Goal: Information Seeking & Learning: Learn about a topic

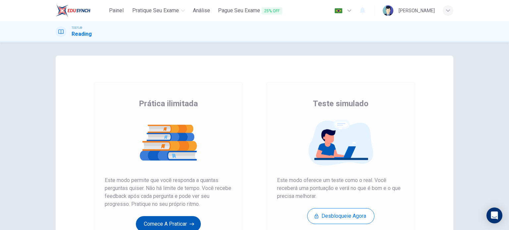
click at [181, 225] on button "Comece a praticar" at bounding box center [168, 224] width 65 height 16
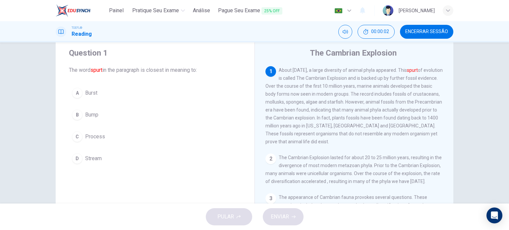
scroll to position [19, 0]
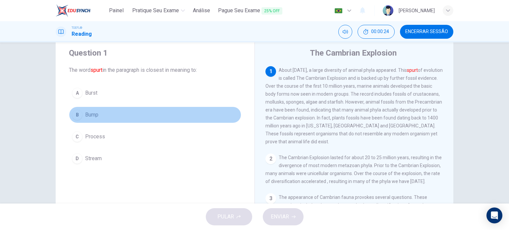
click at [94, 114] on span "Bump" at bounding box center [91, 115] width 13 height 8
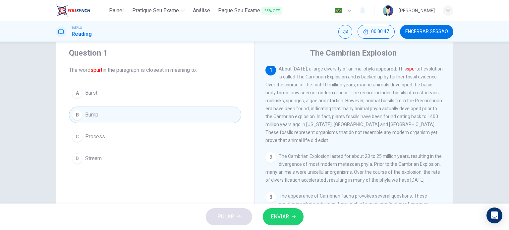
scroll to position [0, 0]
click at [290, 216] on button "ENVIAR" at bounding box center [283, 216] width 41 height 17
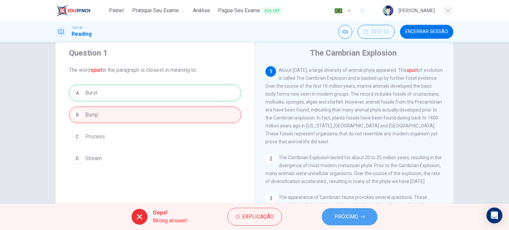
click at [353, 219] on span "PRÓXIMO" at bounding box center [346, 216] width 24 height 9
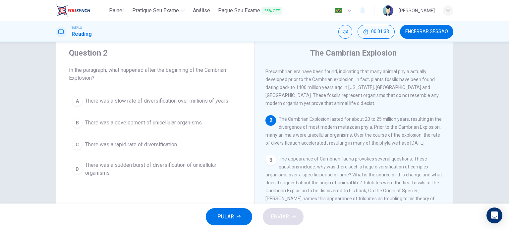
scroll to position [38, 0]
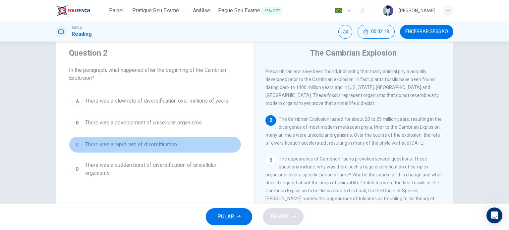
click at [154, 145] on span "There was a rapid rate of diversification" at bounding box center [131, 145] width 92 height 8
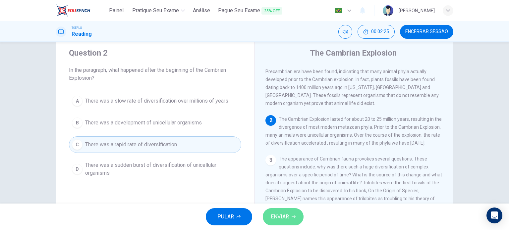
click at [275, 220] on span "ENVIAR" at bounding box center [280, 216] width 18 height 9
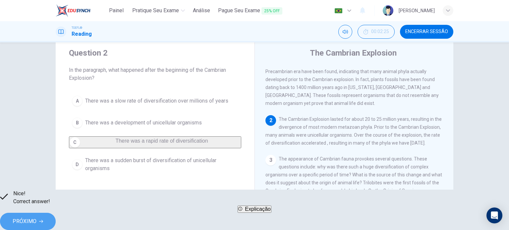
click at [56, 222] on button "PRÓXIMO" at bounding box center [28, 221] width 56 height 17
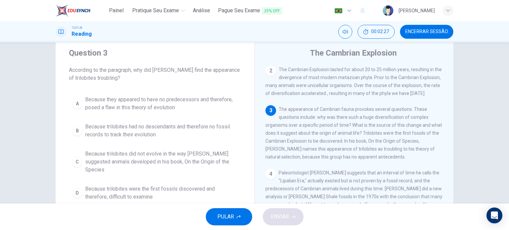
scroll to position [88, 0]
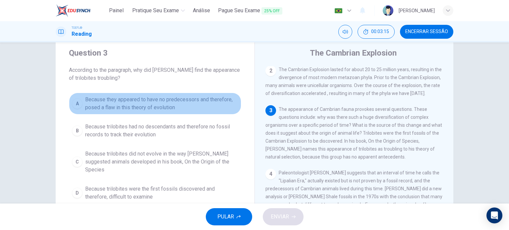
click at [190, 105] on span "Because they appeared to have no predecessors and therefore, posed a flaw in th…" at bounding box center [161, 104] width 153 height 16
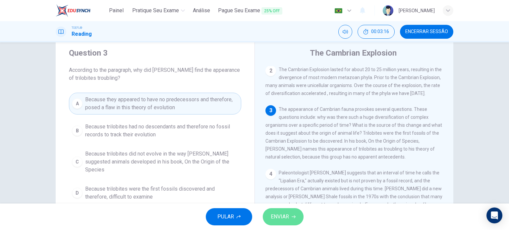
click at [282, 223] on button "ENVIAR" at bounding box center [283, 216] width 41 height 17
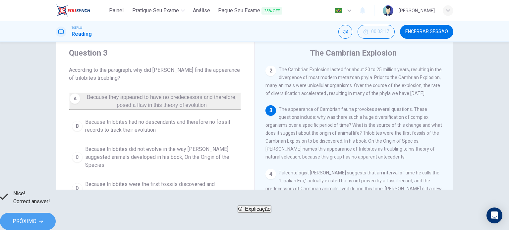
click at [36, 220] on span "PRÓXIMO" at bounding box center [25, 221] width 24 height 9
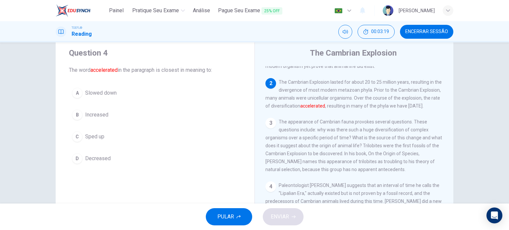
scroll to position [76, 0]
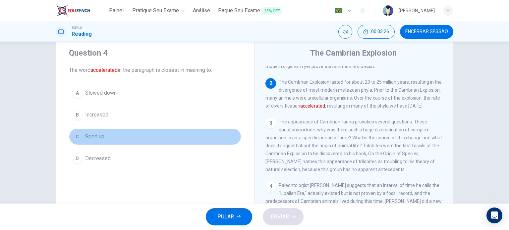
click at [88, 136] on span "Sped up" at bounding box center [94, 137] width 19 height 8
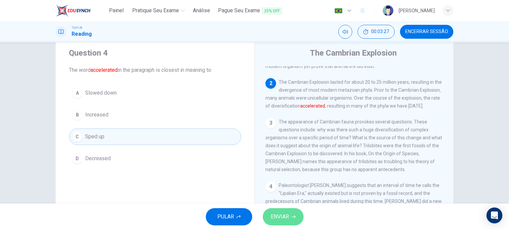
click at [288, 221] on span "ENVIAR" at bounding box center [280, 216] width 18 height 9
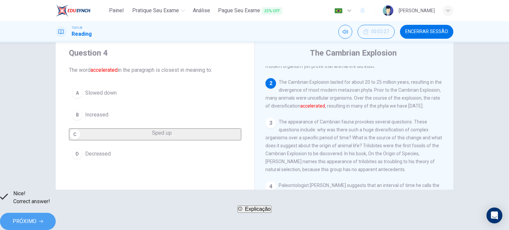
click at [36, 219] on span "PRÓXIMO" at bounding box center [25, 221] width 24 height 9
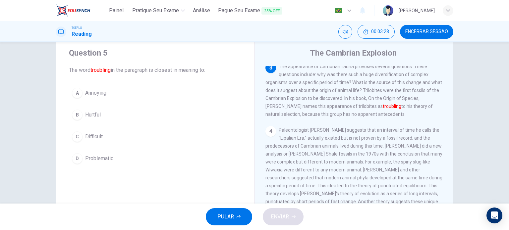
scroll to position [130, 0]
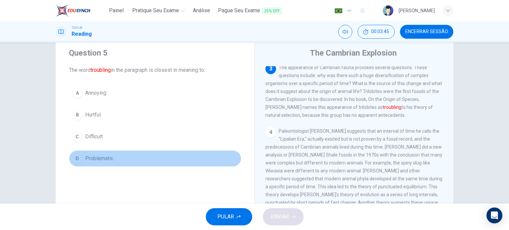
click at [107, 163] on button "D Problematic" at bounding box center [155, 158] width 172 height 17
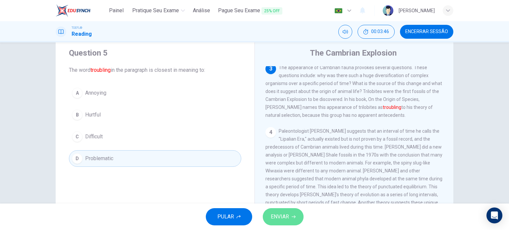
click at [277, 216] on span "ENVIAR" at bounding box center [280, 216] width 18 height 9
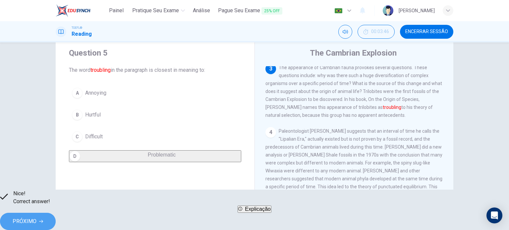
click at [36, 217] on span "PRÓXIMO" at bounding box center [25, 221] width 24 height 9
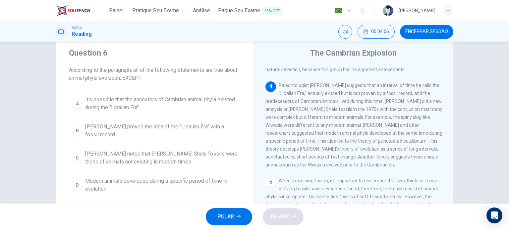
scroll to position [176, 0]
click at [176, 124] on span "Charles Walcott proved the idea of the "Lipalian Era" with a fossil record" at bounding box center [161, 131] width 153 height 16
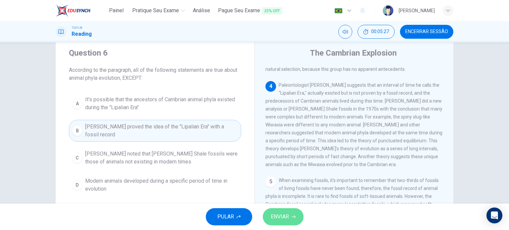
click at [288, 215] on span "ENVIAR" at bounding box center [280, 216] width 18 height 9
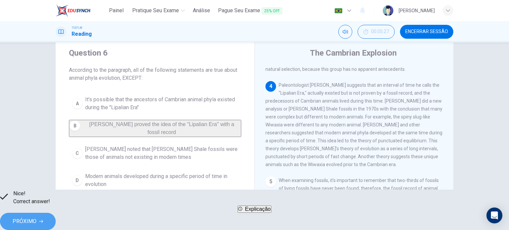
click at [36, 220] on span "PRÓXIMO" at bounding box center [25, 221] width 24 height 9
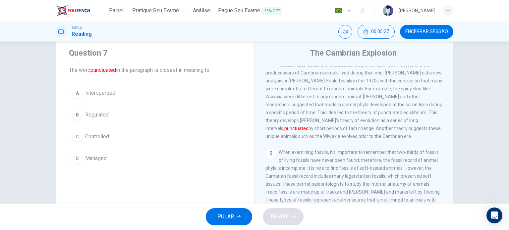
scroll to position [204, 0]
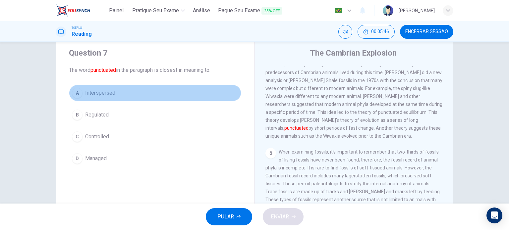
click at [97, 97] on span "Interspersed" at bounding box center [100, 93] width 30 height 8
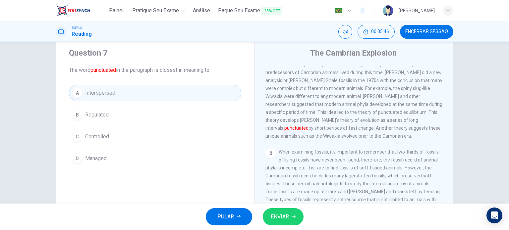
click at [282, 217] on span "ENVIAR" at bounding box center [280, 216] width 18 height 9
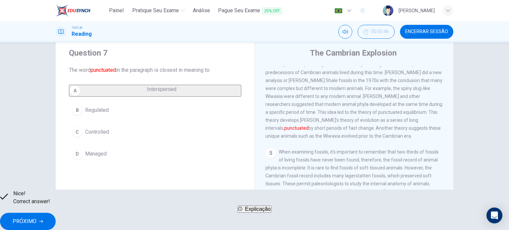
click at [56, 213] on button "PRÓXIMO" at bounding box center [28, 221] width 56 height 17
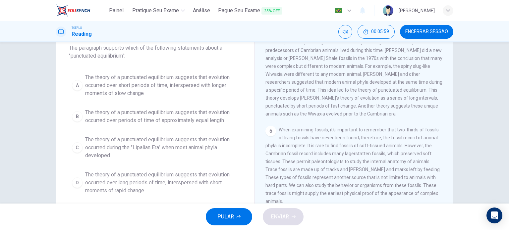
scroll to position [41, 0]
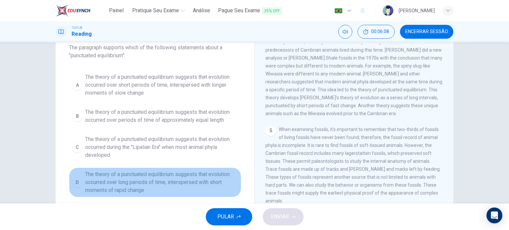
click at [126, 187] on span "The theory of a punctuated equilibrium suggests that evolution occurred over lo…" at bounding box center [161, 183] width 153 height 24
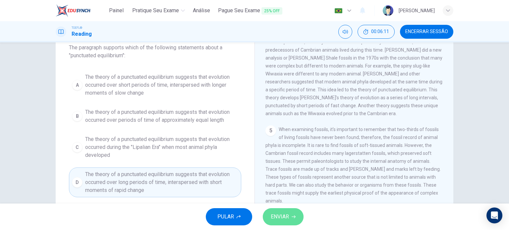
click at [275, 218] on span "ENVIAR" at bounding box center [280, 216] width 18 height 9
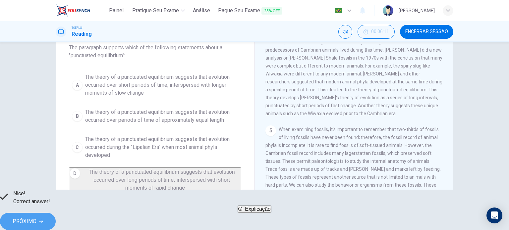
click at [36, 217] on span "PRÓXIMO" at bounding box center [25, 221] width 24 height 9
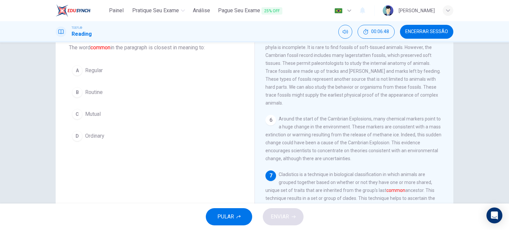
click at [91, 108] on button "C Mutual" at bounding box center [155, 114] width 172 height 17
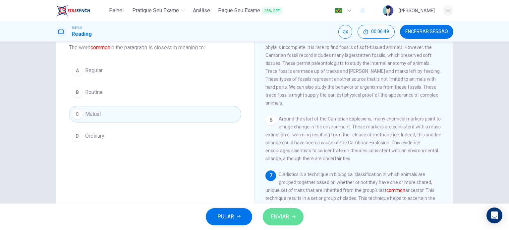
click at [289, 212] on span "ENVIAR" at bounding box center [280, 216] width 18 height 9
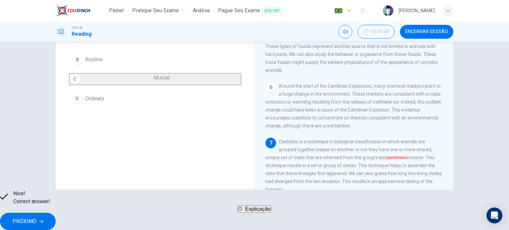
scroll to position [72, 0]
click at [36, 217] on span "PRÓXIMO" at bounding box center [25, 221] width 24 height 9
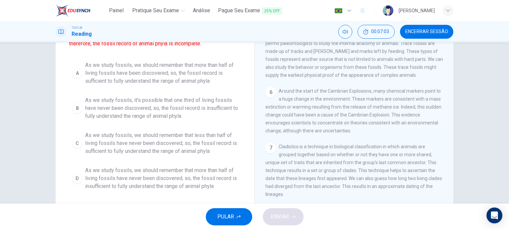
scroll to position [69, 0]
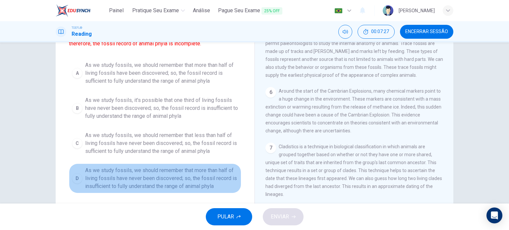
click at [158, 180] on span "As we study fossils, we should remember that more than half of living fossils h…" at bounding box center [161, 179] width 153 height 24
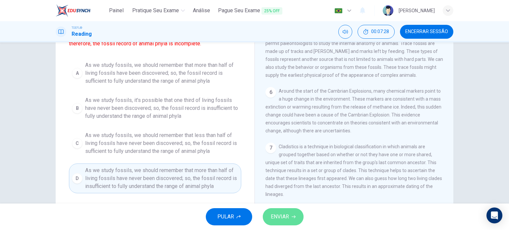
click at [278, 218] on span "ENVIAR" at bounding box center [280, 216] width 18 height 9
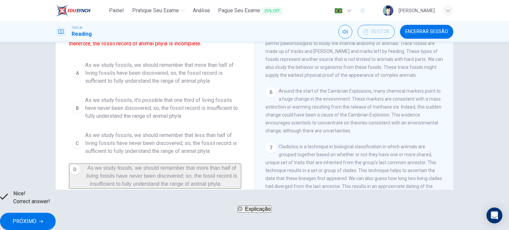
click at [56, 222] on button "PRÓXIMO" at bounding box center [28, 221] width 56 height 17
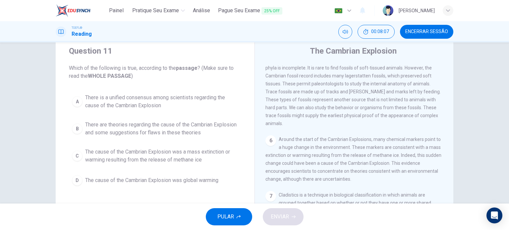
scroll to position [21, 0]
click at [144, 133] on span "There are theories regarding the cause of the Cambrian Explosion and some sugge…" at bounding box center [161, 128] width 153 height 16
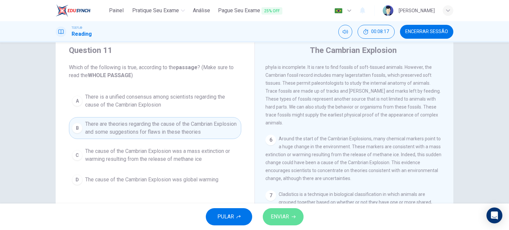
click at [284, 217] on span "ENVIAR" at bounding box center [280, 216] width 18 height 9
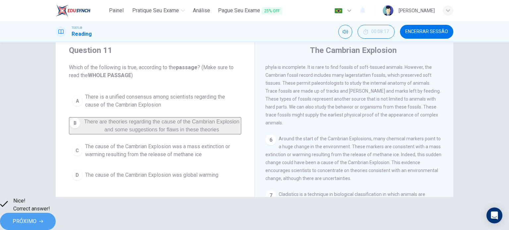
click at [56, 225] on button "PRÓXIMO" at bounding box center [28, 221] width 56 height 17
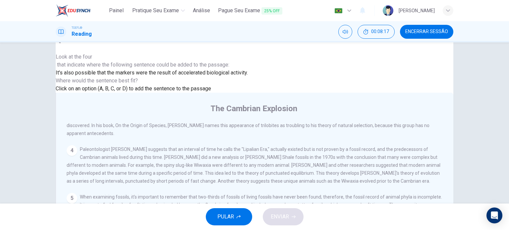
scroll to position [327, 0]
click at [278, 216] on span "ENVIAR" at bounding box center [280, 216] width 18 height 9
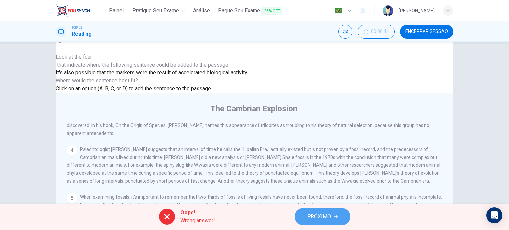
click at [323, 218] on span "PRÓXIMO" at bounding box center [319, 216] width 24 height 9
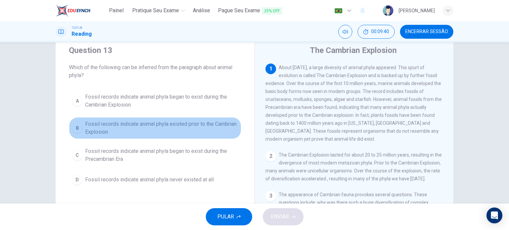
click at [198, 132] on span "Fossil records indicate animal phyla existed prior to the Cambrian Explosion" at bounding box center [161, 128] width 153 height 16
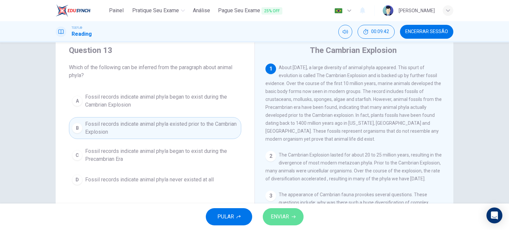
click at [290, 221] on button "ENVIAR" at bounding box center [283, 216] width 41 height 17
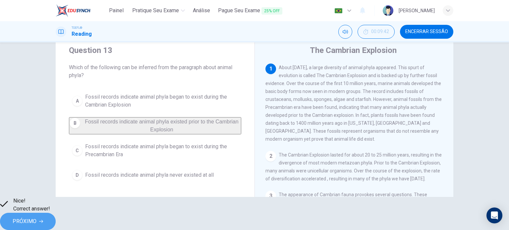
click at [56, 222] on button "PRÓXIMO" at bounding box center [28, 221] width 56 height 17
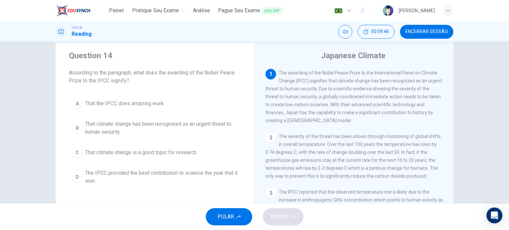
scroll to position [16, 0]
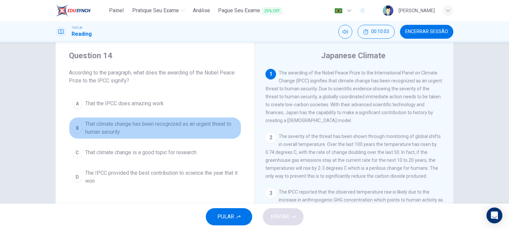
click at [164, 128] on span "That climate change has been recognized as an urgent threat to human security" at bounding box center [161, 128] width 153 height 16
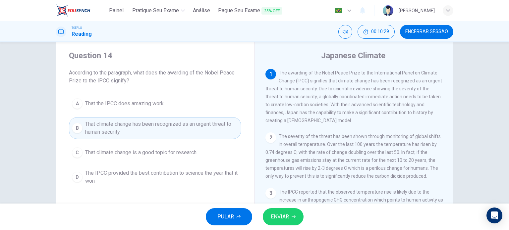
click at [290, 222] on button "ENVIAR" at bounding box center [283, 216] width 41 height 17
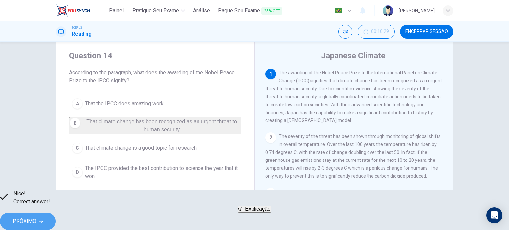
click at [36, 217] on span "PRÓXIMO" at bounding box center [25, 221] width 24 height 9
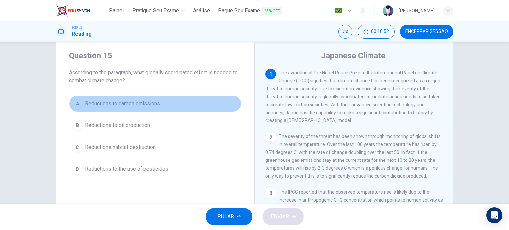
click at [144, 105] on span "Reductions to carbon emissions" at bounding box center [122, 104] width 75 height 8
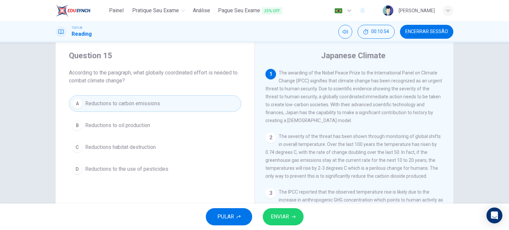
click at [288, 216] on span "ENVIAR" at bounding box center [280, 216] width 18 height 9
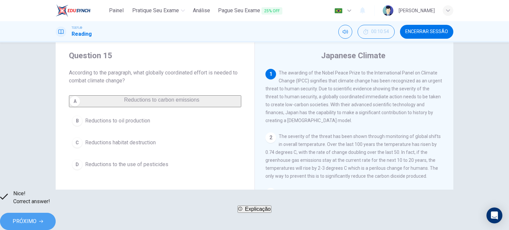
click at [56, 221] on button "PRÓXIMO" at bounding box center [28, 221] width 56 height 17
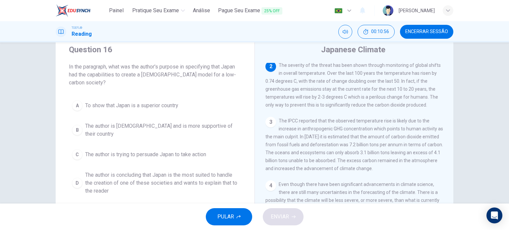
scroll to position [22, 0]
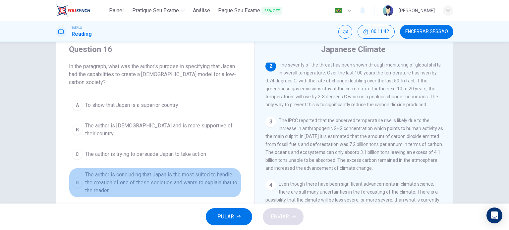
click at [199, 181] on span "The author is concluding that Japan is the most suited to handle the creation o…" at bounding box center [161, 183] width 153 height 24
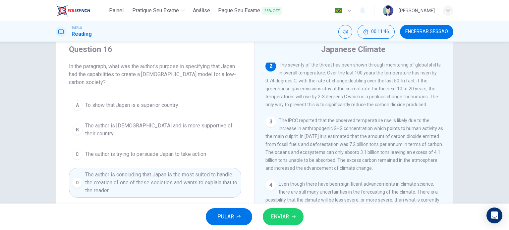
click at [277, 214] on span "ENVIAR" at bounding box center [280, 216] width 18 height 9
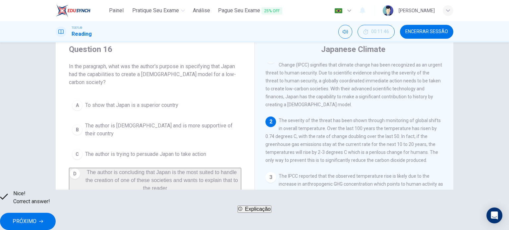
scroll to position [10, 0]
click at [36, 218] on span "PRÓXIMO" at bounding box center [25, 221] width 24 height 9
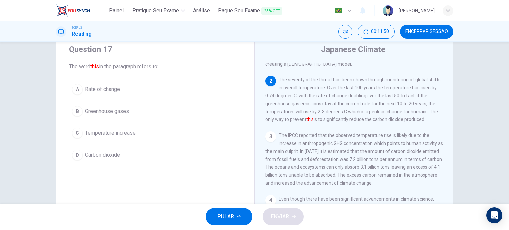
scroll to position [50, 0]
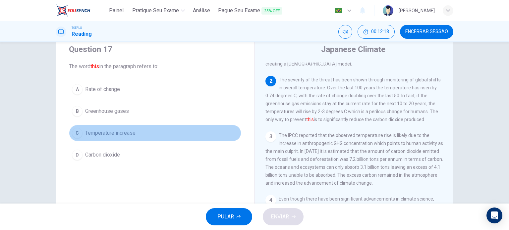
click at [114, 138] on button "C Temperature increase" at bounding box center [155, 133] width 172 height 17
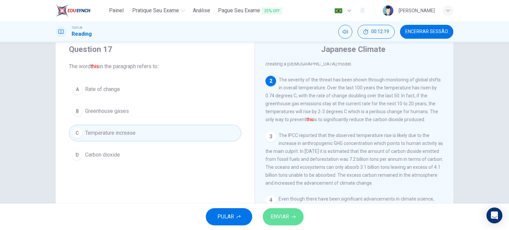
click at [281, 214] on span "ENVIAR" at bounding box center [280, 216] width 18 height 9
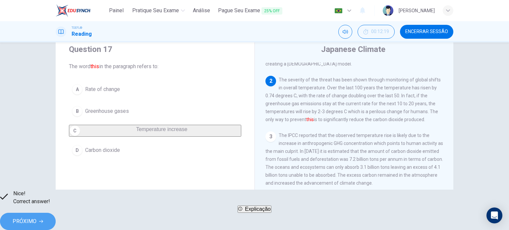
click at [36, 217] on span "PRÓXIMO" at bounding box center [25, 221] width 24 height 9
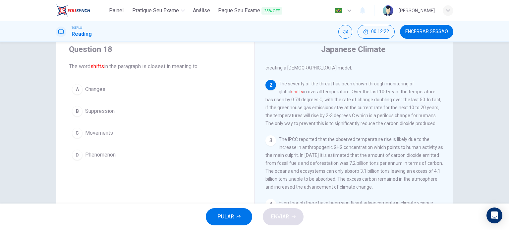
scroll to position [44, 0]
click at [95, 94] on button "A Changes" at bounding box center [155, 89] width 172 height 17
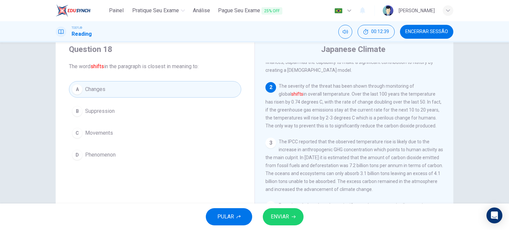
click at [277, 217] on span "ENVIAR" at bounding box center [280, 216] width 18 height 9
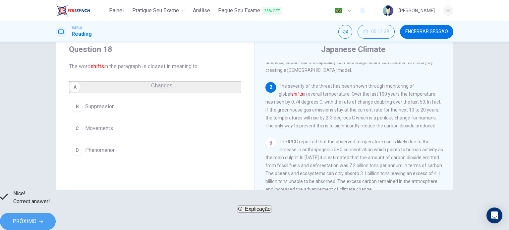
click at [36, 217] on span "PRÓXIMO" at bounding box center [25, 221] width 24 height 9
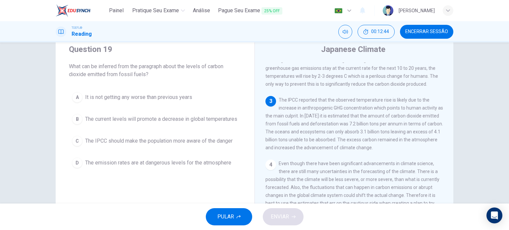
scroll to position [88, 0]
click at [166, 167] on span "The emission rates are at dangerous levels for the atmosphere" at bounding box center [158, 163] width 146 height 8
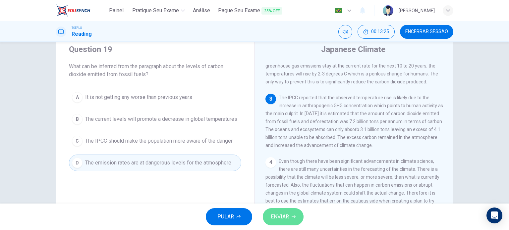
click at [278, 212] on span "ENVIAR" at bounding box center [280, 216] width 18 height 9
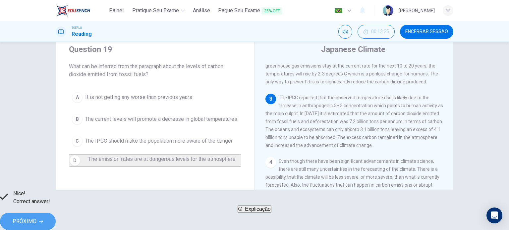
click at [56, 216] on button "PRÓXIMO" at bounding box center [28, 221] width 56 height 17
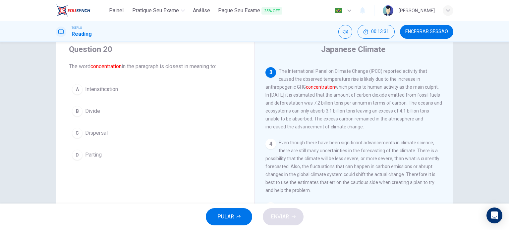
scroll to position [113, 0]
click at [106, 133] on button "C Dispersal" at bounding box center [155, 133] width 172 height 17
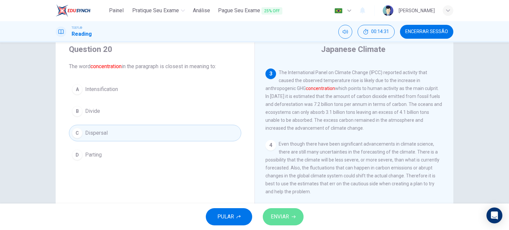
click at [289, 220] on button "ENVIAR" at bounding box center [283, 216] width 41 height 17
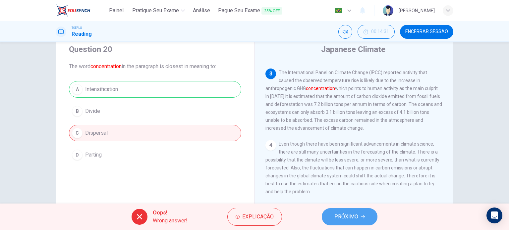
click at [361, 222] on button "PRÓXIMO" at bounding box center [350, 216] width 56 height 17
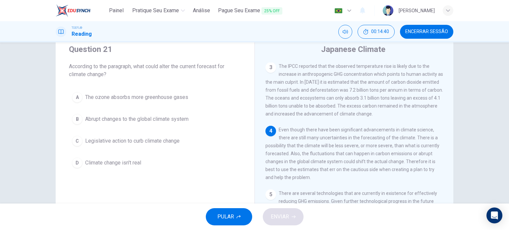
scroll to position [129, 0]
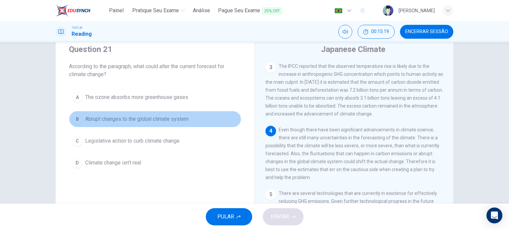
click at [172, 119] on span "Abrupt changes to the global climate system" at bounding box center [136, 119] width 103 height 8
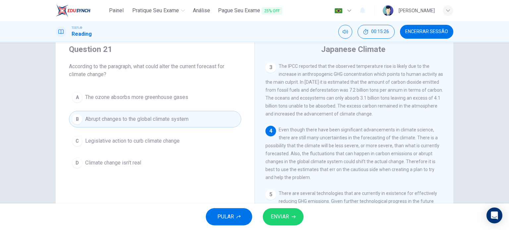
click at [292, 212] on button "ENVIAR" at bounding box center [283, 216] width 41 height 17
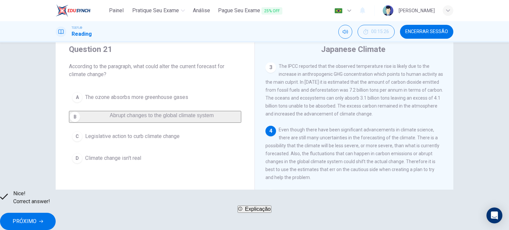
click at [36, 217] on span "PRÓXIMO" at bounding box center [25, 221] width 24 height 9
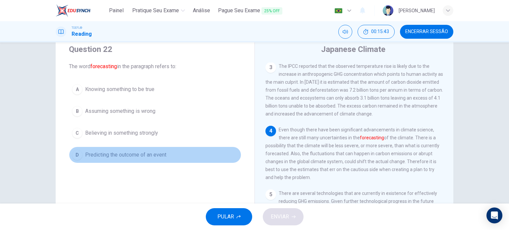
click at [156, 160] on button "D Predicting the outcome of an event" at bounding box center [155, 155] width 172 height 17
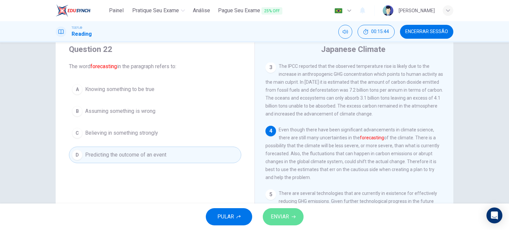
click at [284, 221] on span "ENVIAR" at bounding box center [280, 216] width 18 height 9
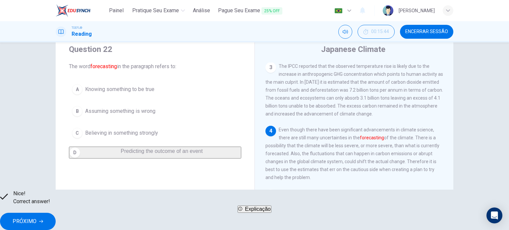
click at [36, 218] on span "PRÓXIMO" at bounding box center [25, 221] width 24 height 9
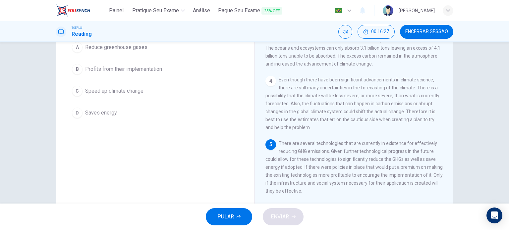
scroll to position [73, 0]
click at [116, 94] on span "Speed up climate change" at bounding box center [114, 91] width 58 height 8
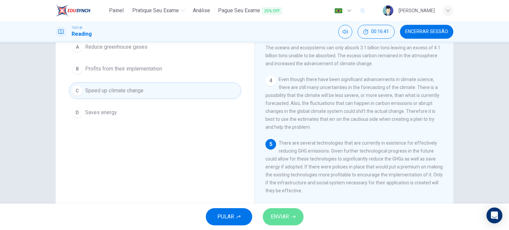
click at [281, 217] on span "ENVIAR" at bounding box center [280, 216] width 18 height 9
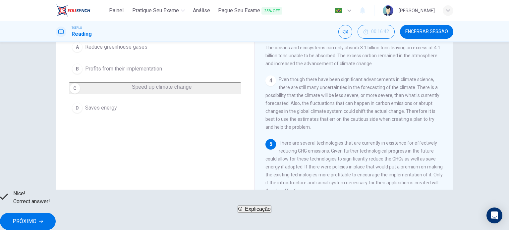
click at [56, 213] on button "PRÓXIMO" at bounding box center [28, 221] width 56 height 17
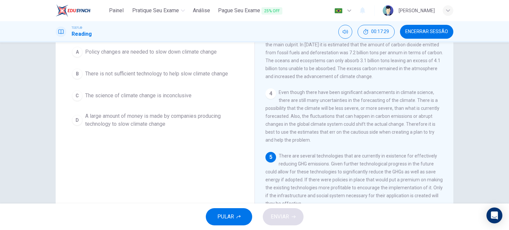
scroll to position [60, 0]
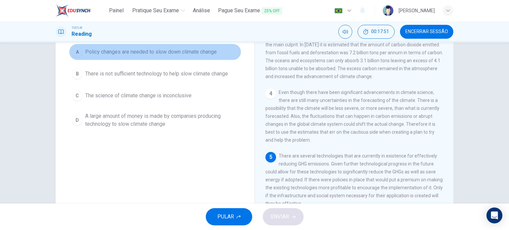
click at [178, 49] on span "Policy changes are needed to slow down climate change" at bounding box center [151, 52] width 132 height 8
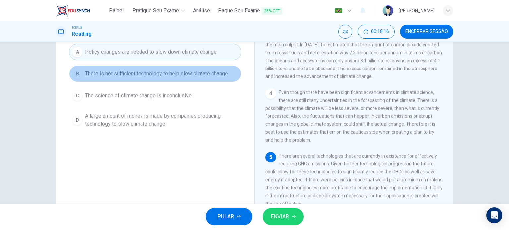
click at [170, 81] on button "B There is not sufficient technology to help slow climate change" at bounding box center [155, 74] width 172 height 17
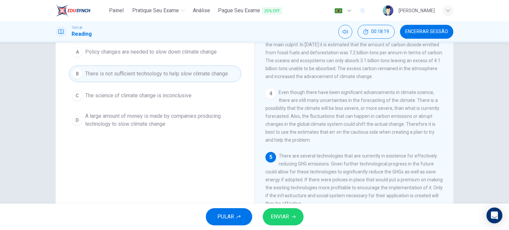
click at [172, 61] on div "A Policy changes are needed to slow down climate change B There is not sufficie…" at bounding box center [155, 87] width 172 height 87
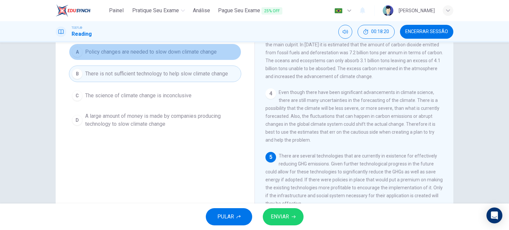
click at [175, 52] on span "Policy changes are needed to slow down climate change" at bounding box center [151, 52] width 132 height 8
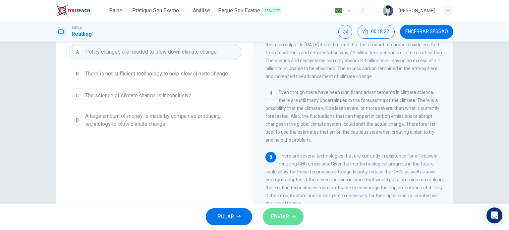
click at [278, 219] on span "ENVIAR" at bounding box center [280, 216] width 18 height 9
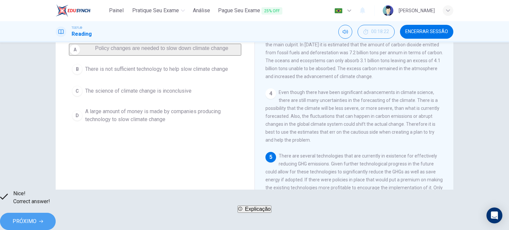
click at [36, 217] on span "PRÓXIMO" at bounding box center [25, 221] width 24 height 9
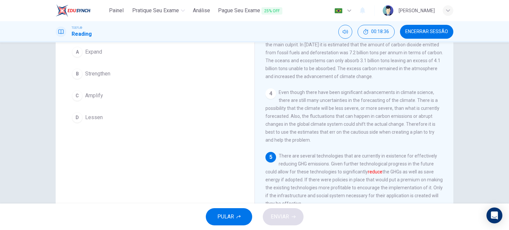
click at [95, 121] on button "D Lessen" at bounding box center [155, 117] width 172 height 17
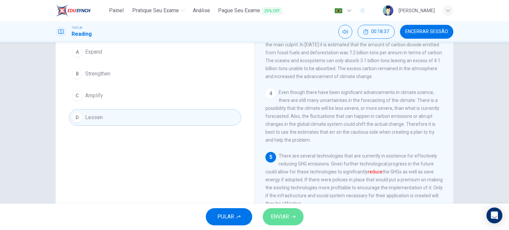
click at [291, 219] on button "ENVIAR" at bounding box center [283, 216] width 41 height 17
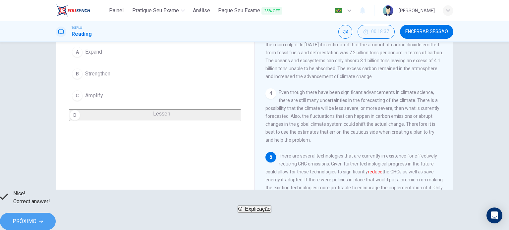
click at [36, 221] on span "PRÓXIMO" at bounding box center [25, 221] width 24 height 9
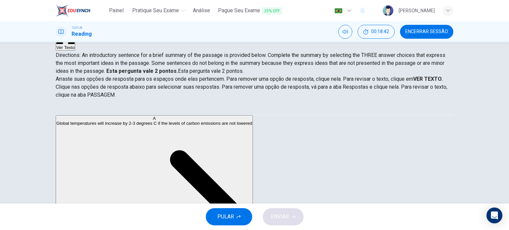
scroll to position [36, 0]
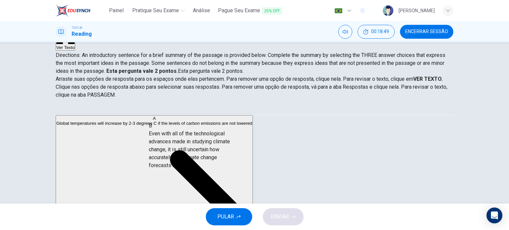
drag, startPoint x: 119, startPoint y: 152, endPoint x: 205, endPoint y: 153, distance: 86.1
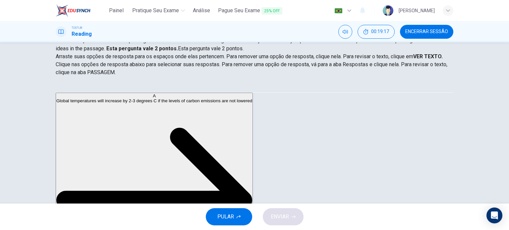
scroll to position [138, 0]
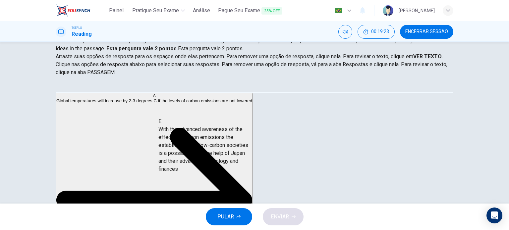
drag, startPoint x: 123, startPoint y: 145, endPoint x: 218, endPoint y: 155, distance: 95.5
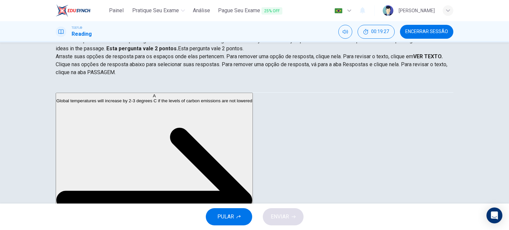
scroll to position [64, 0]
drag, startPoint x: 125, startPoint y: 158, endPoint x: 229, endPoint y: 168, distance: 104.5
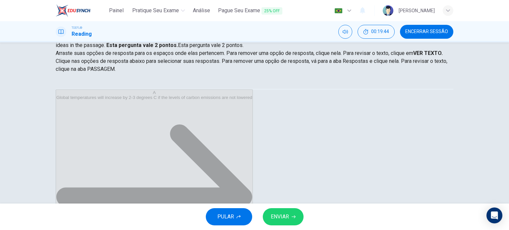
scroll to position [84, 0]
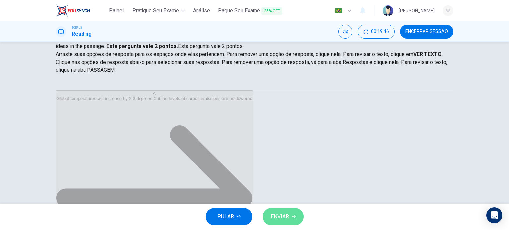
click at [290, 214] on button "ENVIAR" at bounding box center [283, 216] width 41 height 17
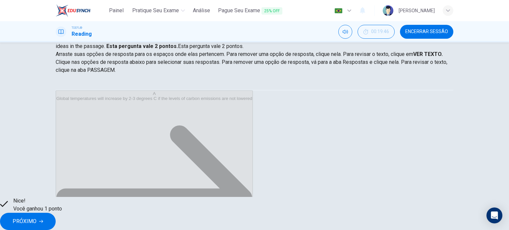
scroll to position [23, 0]
click at [56, 215] on button "PRÓXIMO" at bounding box center [28, 221] width 56 height 17
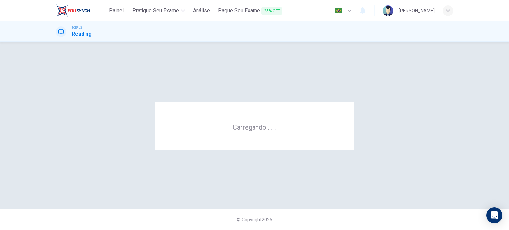
scroll to position [0, 0]
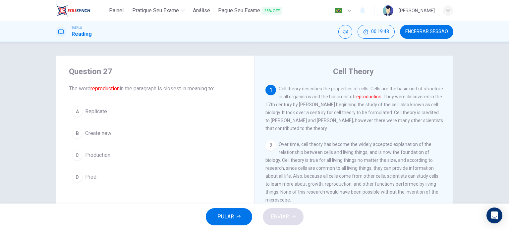
click at [436, 36] on button "Encerrar Sessão" at bounding box center [426, 32] width 53 height 14
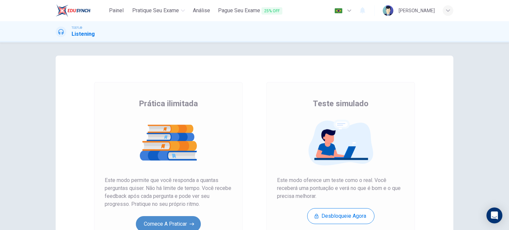
click at [157, 228] on button "Comece a praticar" at bounding box center [168, 224] width 65 height 16
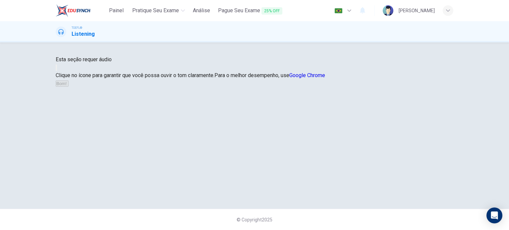
click at [56, 69] on icon "button" at bounding box center [56, 69] width 0 height 0
click at [69, 87] on button "Bom!" at bounding box center [62, 84] width 13 height 6
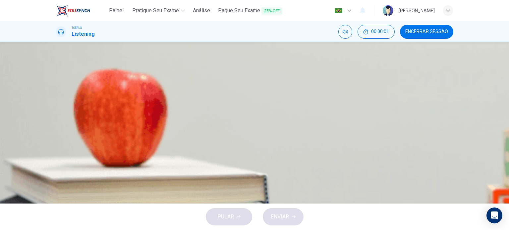
scroll to position [18, 0]
click at [63, 162] on icon "button" at bounding box center [60, 166] width 7 height 8
click at [252, 128] on span "Contact another professor, Professor Susan, about working for her" at bounding box center [162, 124] width 180 height 8
click at [282, 219] on span "ENVIAR" at bounding box center [280, 216] width 18 height 9
type input "0"
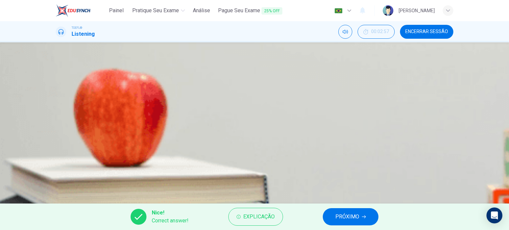
click at [329, 218] on button "PRÓXIMO" at bounding box center [351, 216] width 56 height 17
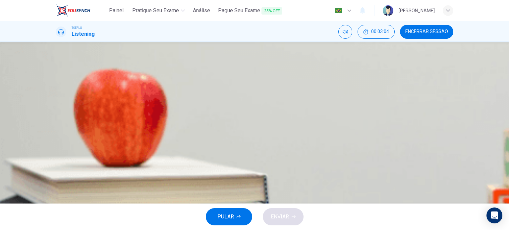
click at [280, 95] on span "The student is looking for a part-time job and wants to assist the professor" at bounding box center [176, 91] width 208 height 8
click at [283, 215] on span "ENVIAR" at bounding box center [280, 216] width 18 height 9
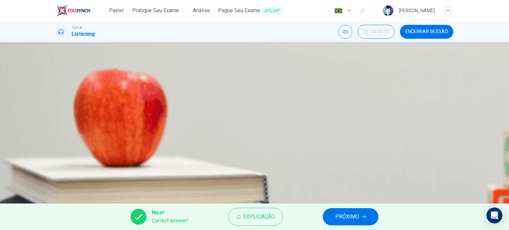
click at [341, 218] on span "PRÓXIMO" at bounding box center [347, 216] width 24 height 9
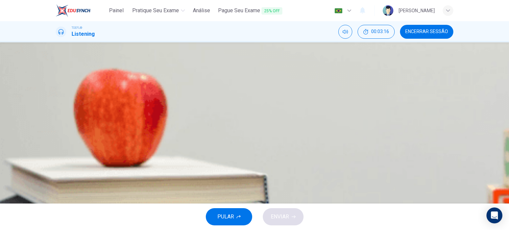
click at [182, 128] on span "The professor handed back the midterm papers" at bounding box center [127, 124] width 110 height 8
click at [283, 214] on span "ENVIAR" at bounding box center [280, 216] width 18 height 9
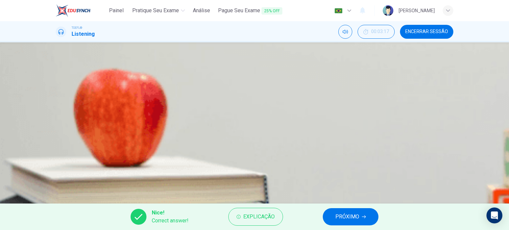
click at [334, 212] on button "PRÓXIMO" at bounding box center [351, 216] width 56 height 17
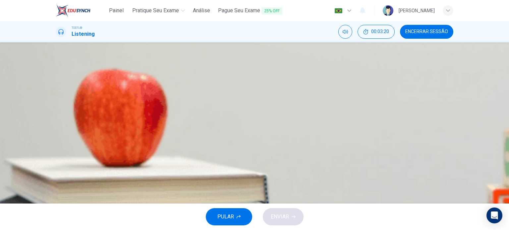
click at [160, 95] on span "To apologize for missing class last Monday" at bounding box center [116, 91] width 88 height 8
click at [288, 214] on span "ENVIAR" at bounding box center [280, 216] width 18 height 9
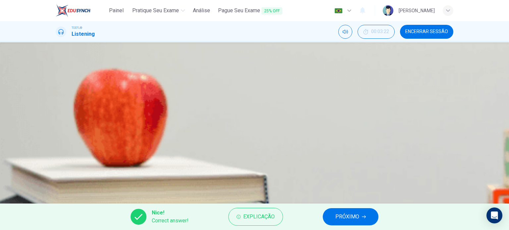
click at [335, 220] on button "PRÓXIMO" at bounding box center [351, 216] width 56 height 17
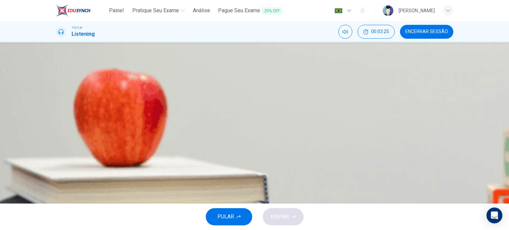
click at [57, 79] on button "button" at bounding box center [56, 76] width 1 height 6
click at [189, 135] on span "To make sure that the student didn't lie in the email" at bounding box center [130, 131] width 117 height 8
type input "90"
click at [296, 217] on button "ENVIAR" at bounding box center [283, 216] width 41 height 17
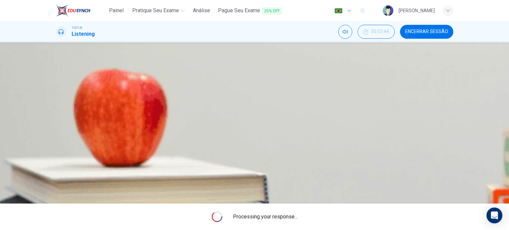
type input "0"
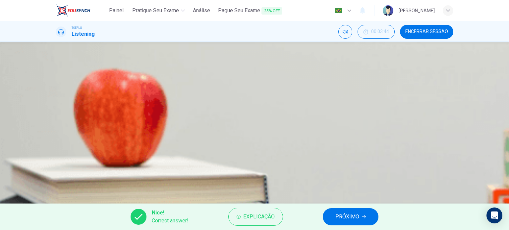
click at [330, 217] on button "PRÓXIMO" at bounding box center [351, 216] width 56 height 17
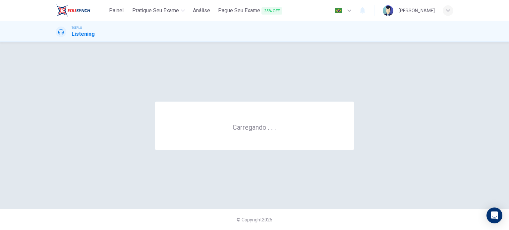
scroll to position [0, 0]
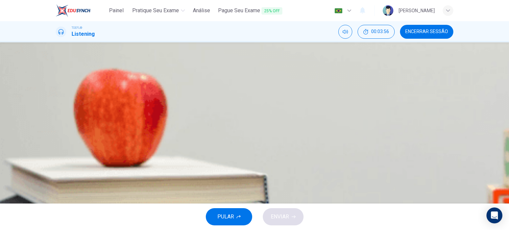
click at [63, 170] on icon "button" at bounding box center [60, 174] width 7 height 8
click at [56, 173] on span at bounding box center [56, 173] width 0 height 0
click at [142, 102] on span "The uses of ethanol" at bounding box center [107, 98] width 70 height 8
click at [278, 213] on span "ENVIAR" at bounding box center [280, 216] width 18 height 9
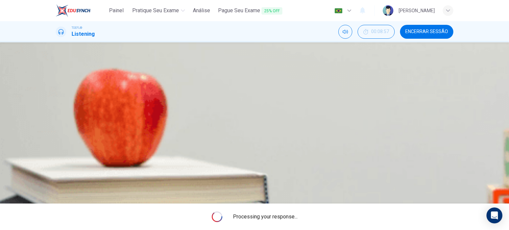
type input "0"
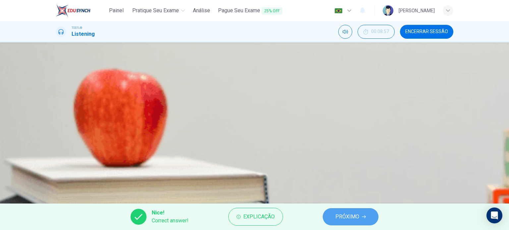
click at [334, 220] on button "PRÓXIMO" at bounding box center [351, 216] width 56 height 17
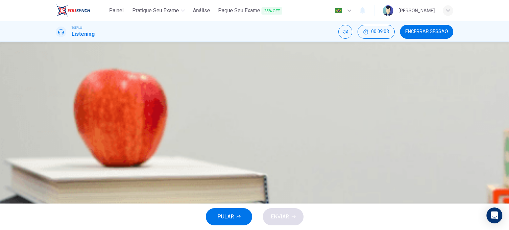
click at [153, 119] on span "The students have all drunk alcohol" at bounding box center [112, 115] width 81 height 8
click at [289, 216] on span "ENVIAR" at bounding box center [280, 216] width 18 height 9
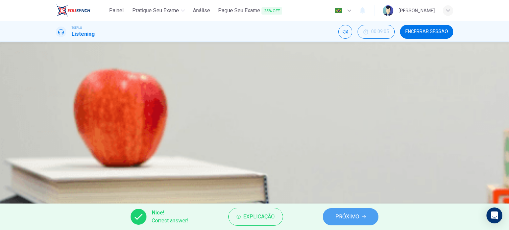
click at [339, 216] on span "PRÓXIMO" at bounding box center [347, 216] width 24 height 9
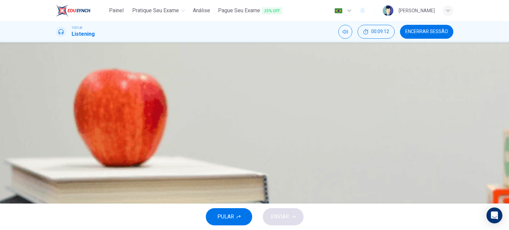
click at [176, 136] on span "A distilled drink combined with another flavor" at bounding box center [124, 132] width 104 height 8
click at [299, 217] on button "ENVIAR" at bounding box center [283, 216] width 41 height 17
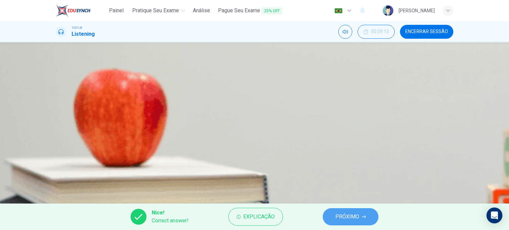
click at [340, 214] on span "PRÓXIMO" at bounding box center [347, 216] width 24 height 9
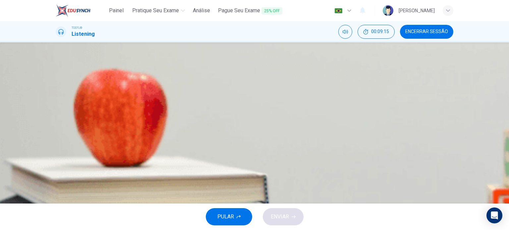
scroll to position [16, 0]
click at [85, 144] on span "Sugar" at bounding box center [78, 140] width 13 height 8
click at [280, 210] on button "ENVIAR" at bounding box center [283, 216] width 41 height 17
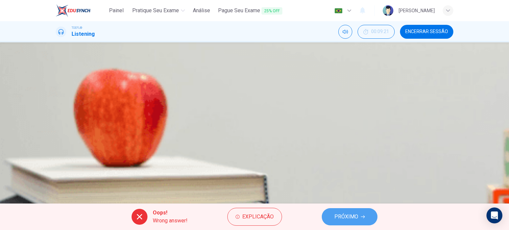
click at [339, 214] on span "PRÓXIMO" at bounding box center [346, 216] width 24 height 9
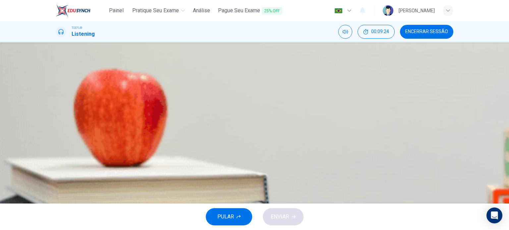
click at [56, 83] on span at bounding box center [56, 83] width 0 height 0
click at [56, 80] on icon "button" at bounding box center [56, 80] width 0 height 0
click at [166, 115] on span "He doesn't know much about this subject" at bounding box center [119, 111] width 94 height 8
type input "65"
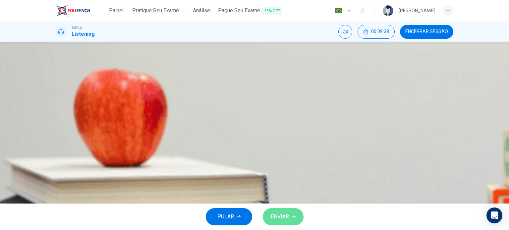
click at [290, 211] on button "ENVIAR" at bounding box center [283, 216] width 41 height 17
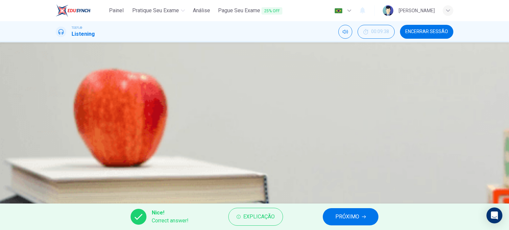
type input "0"
click at [338, 217] on span "PRÓXIMO" at bounding box center [347, 216] width 24 height 9
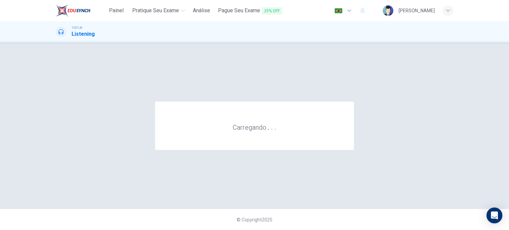
scroll to position [0, 0]
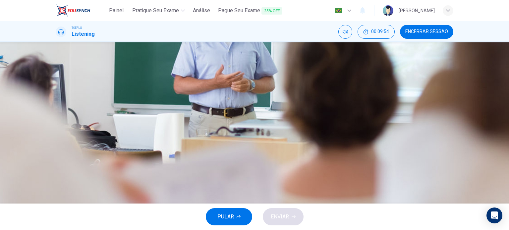
click at [56, 170] on icon "button" at bounding box center [56, 170] width 0 height 0
click at [56, 187] on icon "Clique para ver a transcrição do áudio" at bounding box center [56, 187] width 0 height 0
click at [123, 230] on div at bounding box center [254, 230] width 509 height 0
click at [56, 173] on span at bounding box center [56, 173] width 0 height 0
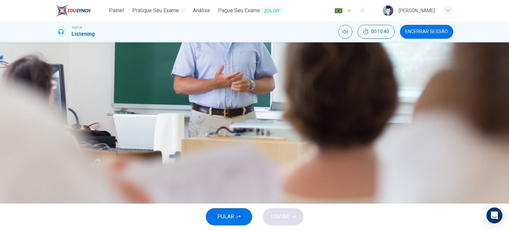
click at [57, 165] on button "button" at bounding box center [56, 168] width 1 height 6
click at [56, 173] on span at bounding box center [56, 173] width 0 height 0
click at [57, 183] on button "Clique para ver a transcrição do áudio" at bounding box center [56, 186] width 1 height 6
click at [125, 230] on div at bounding box center [254, 230] width 509 height 0
click at [56, 173] on span at bounding box center [56, 173] width 0 height 0
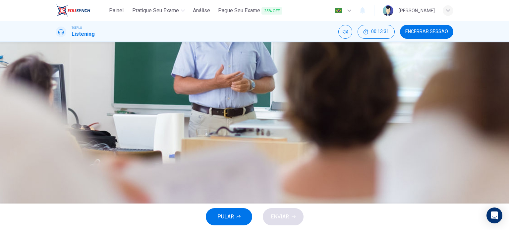
click at [57, 165] on button "button" at bounding box center [56, 168] width 1 height 6
click at [57, 183] on button "Clique para ver a transcrição do áudio" at bounding box center [56, 186] width 1 height 6
click at [137, 230] on div at bounding box center [254, 230] width 509 height 0
click at [57, 165] on button "button" at bounding box center [56, 168] width 1 height 6
click at [56, 173] on span at bounding box center [56, 173] width 0 height 0
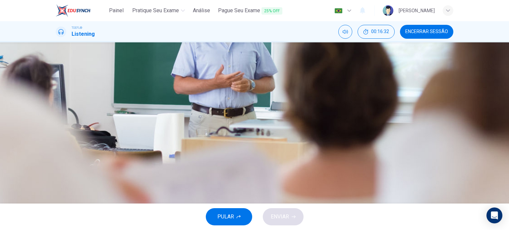
click at [56, 173] on span at bounding box center [56, 173] width 0 height 0
click at [60, 170] on icon "button" at bounding box center [60, 174] width 7 height 8
type input "0"
click at [177, 152] on span "The deaf population on Martha's Vineyard" at bounding box center [124, 148] width 105 height 8
click at [285, 216] on span "ENVIAR" at bounding box center [280, 216] width 18 height 9
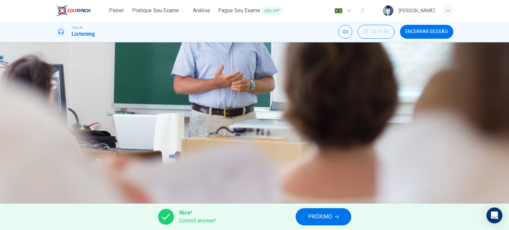
click at [307, 217] on button "PRÓXIMO" at bounding box center [324, 216] width 56 height 17
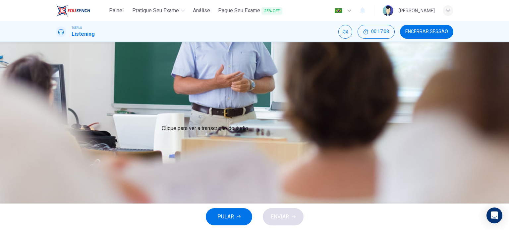
click at [56, 187] on icon "Clique para ver a transcrição do áudio" at bounding box center [56, 187] width 0 height 0
click at [363, 230] on div at bounding box center [254, 230] width 509 height 0
click at [171, 136] on span "To give historical context to the settlement" at bounding box center [121, 132] width 99 height 8
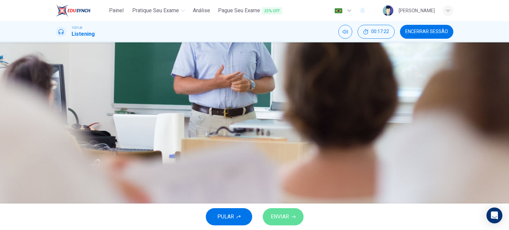
click at [281, 216] on span "ENVIAR" at bounding box center [280, 216] width 18 height 9
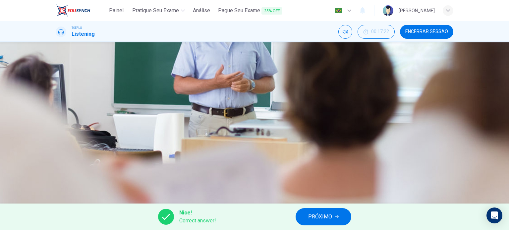
click at [280, 214] on div "Nice! Correct answer! PRÓXIMO" at bounding box center [254, 217] width 509 height 27
click at [306, 214] on button "PRÓXIMO" at bounding box center [324, 216] width 56 height 17
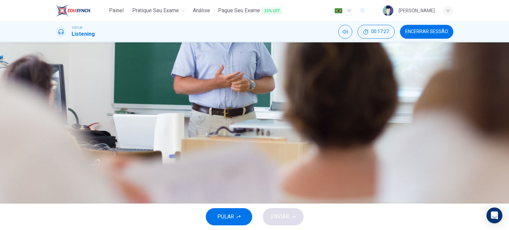
scroll to position [21, 0]
click at [220, 95] on span "Because a government agency tried to make spelling consistent" at bounding box center [146, 91] width 148 height 8
click at [277, 224] on button "ENVIAR" at bounding box center [283, 216] width 41 height 17
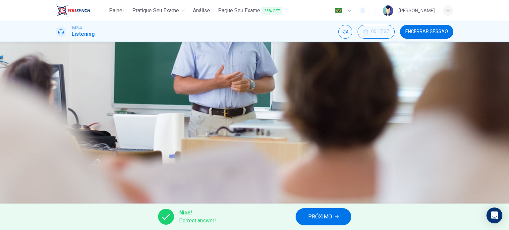
click at [316, 209] on button "PRÓXIMO" at bounding box center [324, 216] width 56 height 17
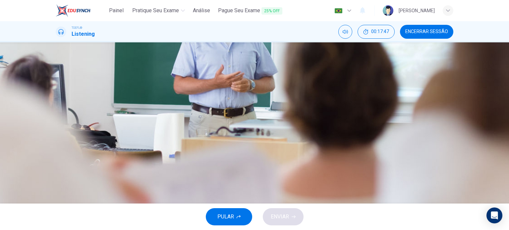
click at [246, 111] on span "The high rate of deaf and non-deaf marriages increased the deaf population" at bounding box center [159, 107] width 175 height 8
click at [286, 214] on span "ENVIAR" at bounding box center [280, 216] width 18 height 9
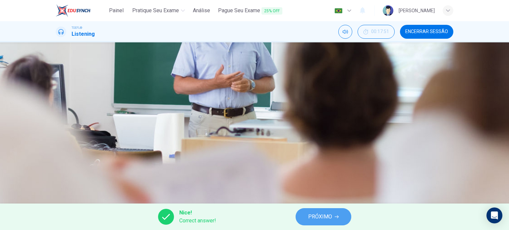
click at [313, 212] on span "PRÓXIMO" at bounding box center [320, 216] width 24 height 9
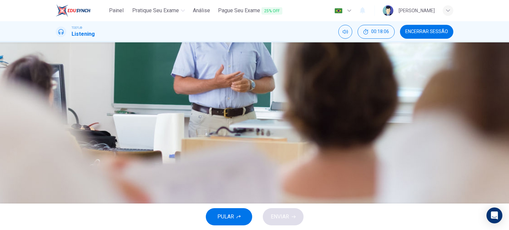
click at [200, 111] on span "As jobs in tourism increased so did the deaf population" at bounding box center [136, 107] width 128 height 8
click at [297, 209] on div "PULAR ENVIAR" at bounding box center [254, 217] width 509 height 27
click at [218, 128] on span "Martha's Vineyard Sign Language is still used today" at bounding box center [145, 124] width 146 height 8
click at [280, 206] on div "PULAR ENVIAR" at bounding box center [254, 217] width 509 height 27
click at [284, 218] on span "ENVIAR" at bounding box center [280, 216] width 18 height 9
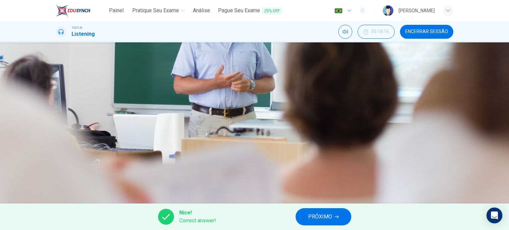
click at [308, 214] on button "PRÓXIMO" at bounding box center [324, 216] width 56 height 17
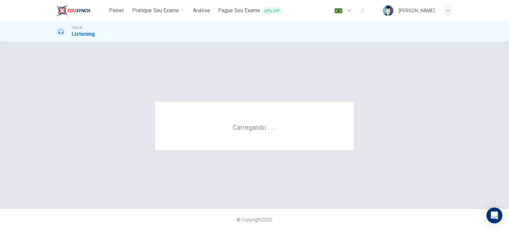
scroll to position [0, 0]
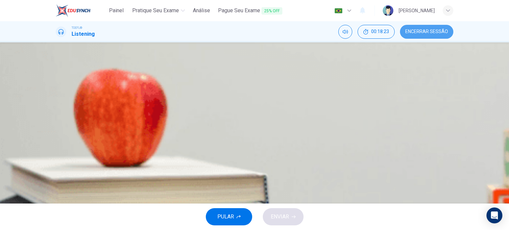
click at [427, 33] on span "Encerrar Sessão" at bounding box center [426, 31] width 43 height 5
click at [57, 165] on button "button" at bounding box center [56, 168] width 1 height 6
type input "5"
click at [432, 28] on button "Encerrar Sessão" at bounding box center [426, 32] width 53 height 14
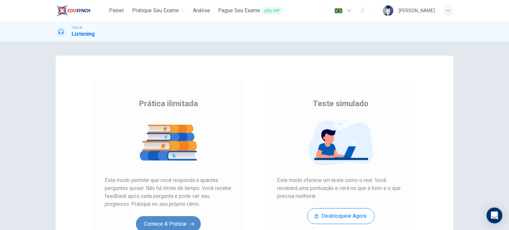
click at [172, 229] on button "Comece a praticar" at bounding box center [168, 224] width 65 height 16
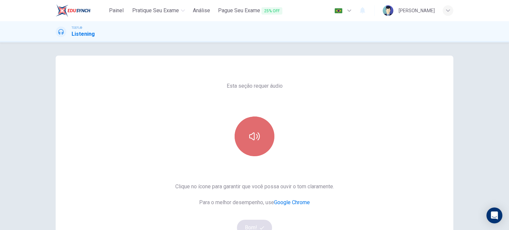
click at [254, 152] on button "button" at bounding box center [255, 137] width 40 height 40
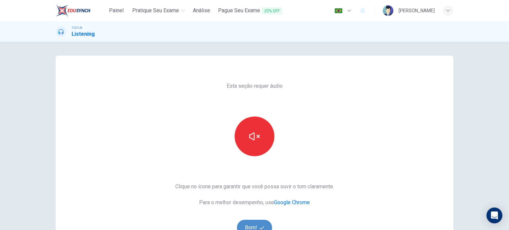
click at [246, 224] on button "Bom!" at bounding box center [254, 228] width 35 height 16
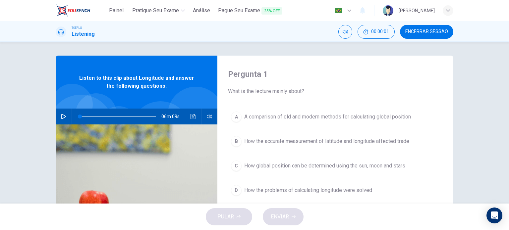
click at [65, 117] on button "button" at bounding box center [63, 117] width 11 height 16
click at [191, 114] on icon "Clique para ver a transcrição do áudio" at bounding box center [192, 116] width 5 height 5
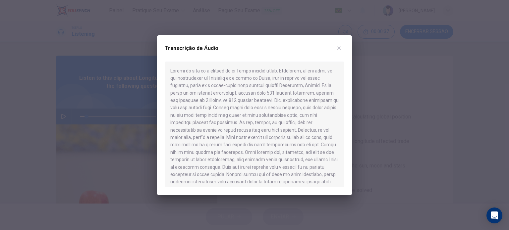
click at [124, 150] on div at bounding box center [254, 115] width 509 height 230
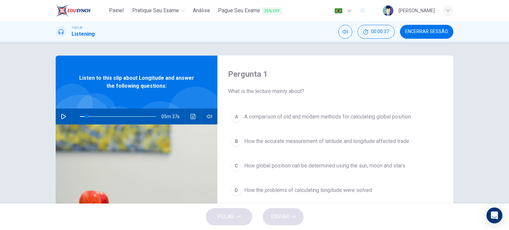
click at [62, 118] on icon "button" at bounding box center [63, 116] width 5 height 5
click at [81, 116] on span at bounding box center [118, 116] width 76 height 9
click at [93, 116] on span at bounding box center [95, 117] width 4 height 4
type input "13"
click at [420, 31] on span "Encerrar Sessão" at bounding box center [426, 31] width 43 height 5
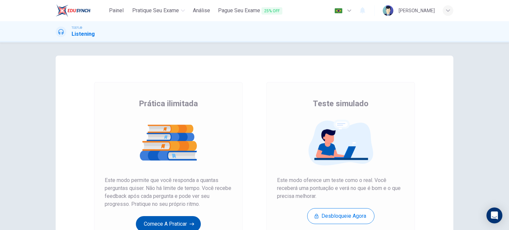
click at [167, 220] on button "Comece a praticar" at bounding box center [168, 224] width 65 height 16
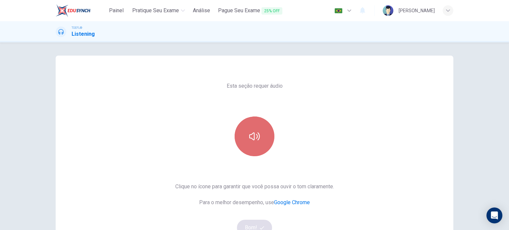
click at [256, 145] on button "button" at bounding box center [255, 137] width 40 height 40
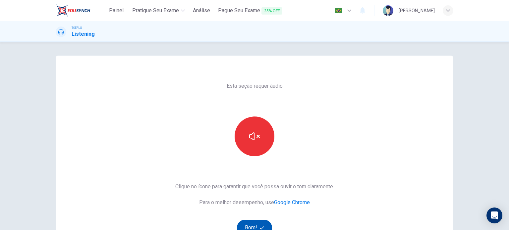
click at [253, 223] on button "Bom!" at bounding box center [254, 228] width 35 height 16
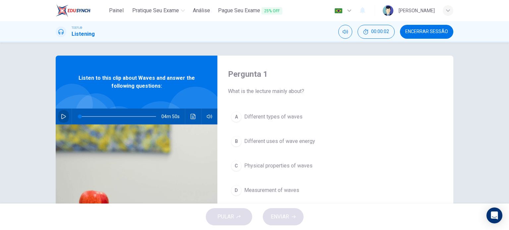
click at [61, 116] on icon "button" at bounding box center [63, 116] width 5 height 5
type input "0"
click at [293, 120] on span "Different types of waves" at bounding box center [273, 117] width 58 height 8
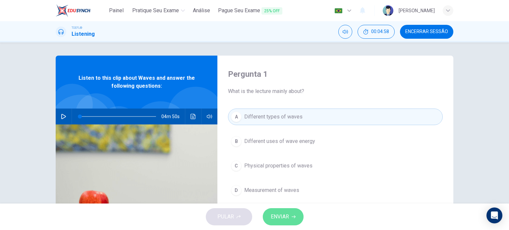
click at [284, 214] on span "ENVIAR" at bounding box center [280, 216] width 18 height 9
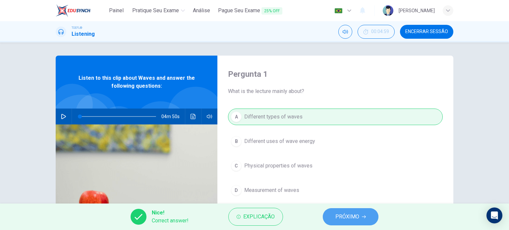
click at [333, 210] on button "PRÓXIMO" at bounding box center [351, 216] width 56 height 17
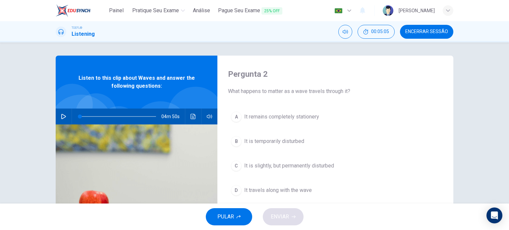
click at [282, 143] on span "It is temporarily disturbed" at bounding box center [274, 141] width 60 height 8
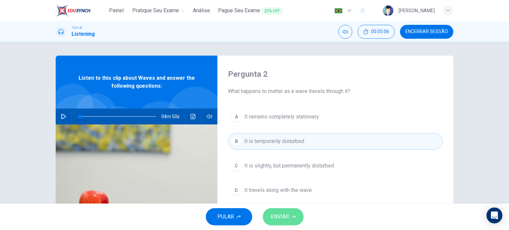
click at [288, 215] on span "ENVIAR" at bounding box center [280, 216] width 18 height 9
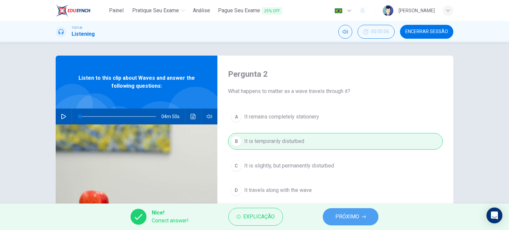
click at [334, 220] on button "PRÓXIMO" at bounding box center [351, 216] width 56 height 17
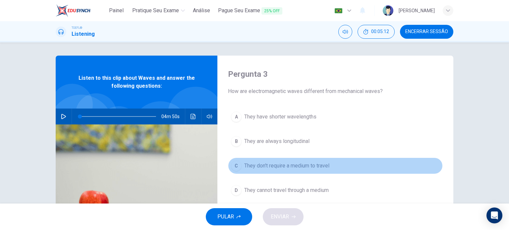
click at [288, 167] on span "They don't require a medium to travel" at bounding box center [286, 166] width 85 height 8
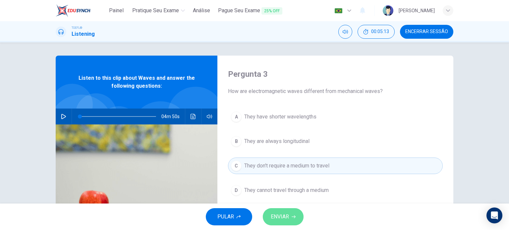
click at [298, 216] on button "ENVIAR" at bounding box center [283, 216] width 41 height 17
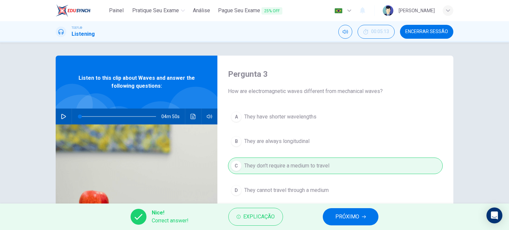
click at [351, 220] on span "PRÓXIMO" at bounding box center [347, 216] width 24 height 9
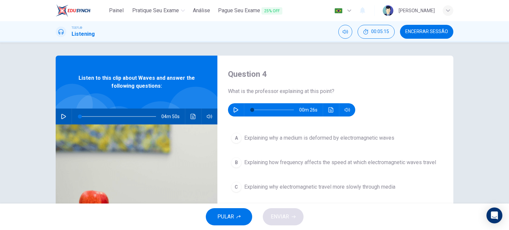
click at [228, 106] on div "00m 26s" at bounding box center [291, 109] width 127 height 13
click at [234, 110] on icon "button" at bounding box center [235, 109] width 5 height 5
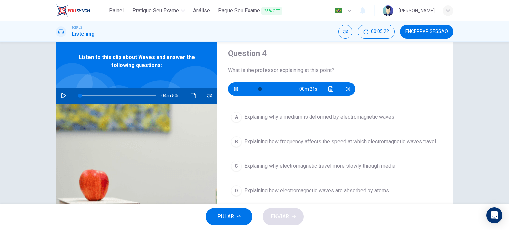
scroll to position [21, 0]
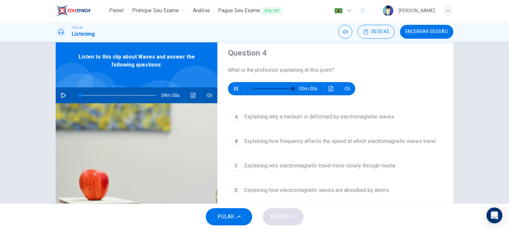
type input "0"
click at [348, 166] on span "Explaining why electromagnetic travel more slowly through media" at bounding box center [319, 166] width 151 height 8
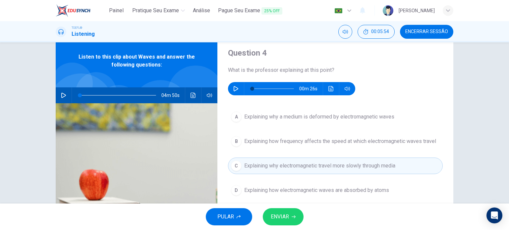
click at [273, 223] on button "ENVIAR" at bounding box center [283, 216] width 41 height 17
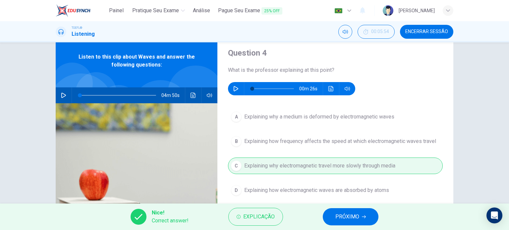
click at [333, 220] on button "PRÓXIMO" at bounding box center [351, 216] width 56 height 17
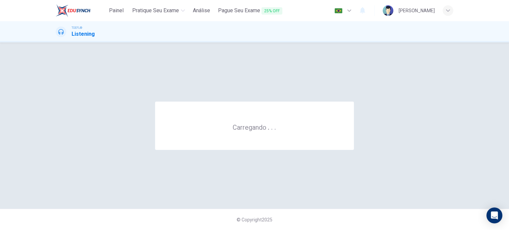
scroll to position [0, 0]
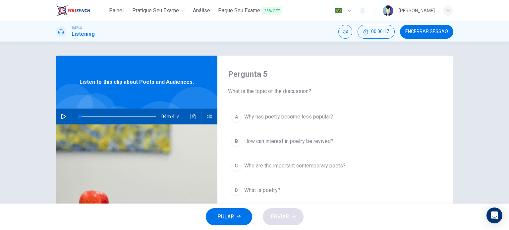
click at [65, 119] on button "button" at bounding box center [63, 117] width 11 height 16
click at [186, 114] on div "04m 25s" at bounding box center [137, 117] width 162 height 16
click at [190, 115] on icon "Clique para ver a transcrição do áudio" at bounding box center [192, 116] width 5 height 5
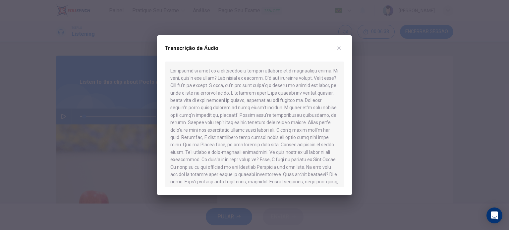
click at [112, 130] on div at bounding box center [254, 115] width 509 height 230
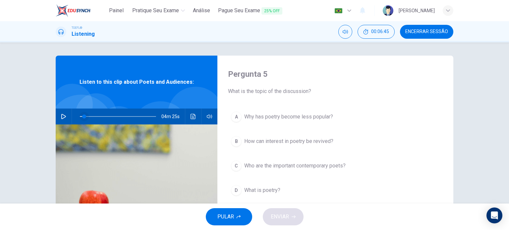
click at [82, 116] on span at bounding box center [84, 117] width 4 height 4
click at [62, 116] on icon "button" at bounding box center [63, 116] width 5 height 5
type input "0"
click at [314, 132] on div "A Why has poetry become less popular? B How can interest in poetry be revived? …" at bounding box center [335, 160] width 215 height 103
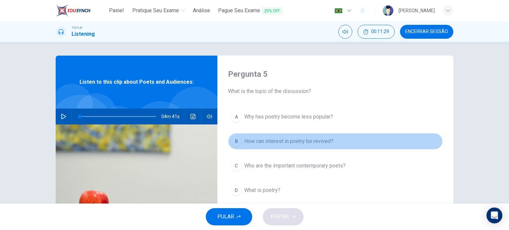
click at [314, 137] on span "How can interest in poetry be revived?" at bounding box center [288, 141] width 89 height 8
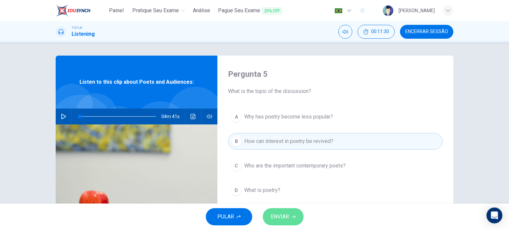
click at [288, 215] on span "ENVIAR" at bounding box center [280, 216] width 18 height 9
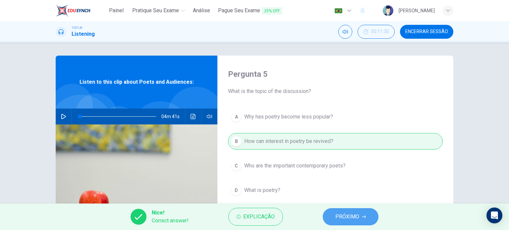
click at [330, 216] on button "PRÓXIMO" at bounding box center [351, 216] width 56 height 17
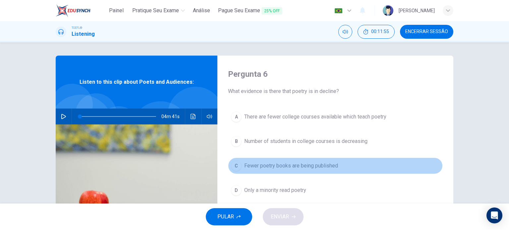
click at [296, 166] on span "Fewer poetry books are being published" at bounding box center [291, 166] width 94 height 8
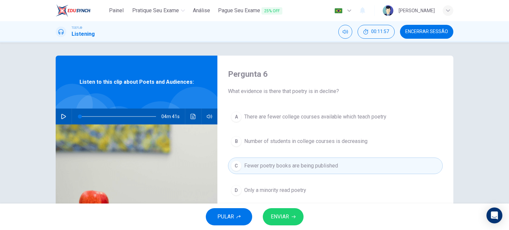
click at [285, 223] on button "ENVIAR" at bounding box center [283, 216] width 41 height 17
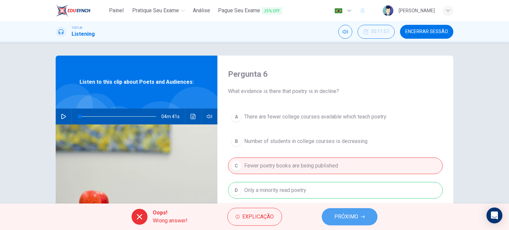
click at [338, 221] on span "PRÓXIMO" at bounding box center [346, 216] width 24 height 9
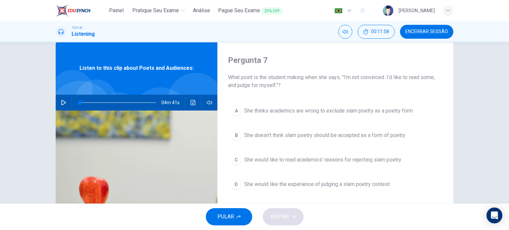
scroll to position [15, 0]
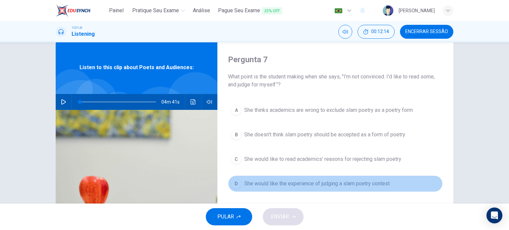
click at [288, 190] on button "D She would like the experience of judging a slam poetry contest" at bounding box center [335, 184] width 215 height 17
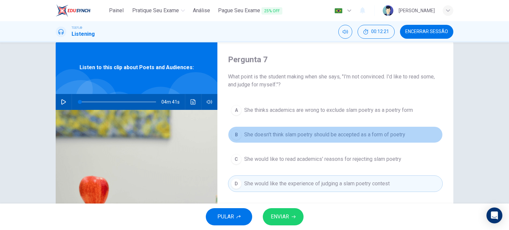
click at [253, 137] on span "She doesn't think slam poetry should be accepted as a form of poetry" at bounding box center [324, 135] width 161 height 8
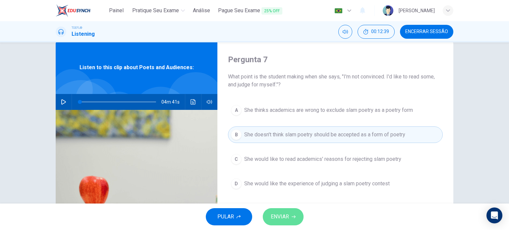
click at [285, 219] on span "ENVIAR" at bounding box center [280, 216] width 18 height 9
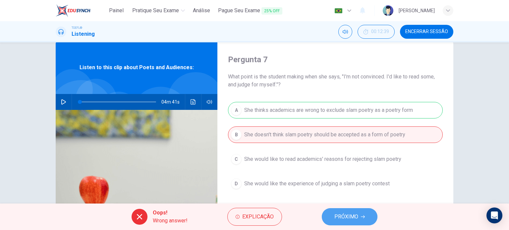
click at [334, 215] on button "PRÓXIMO" at bounding box center [350, 216] width 56 height 17
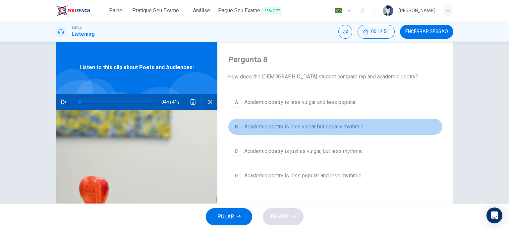
click at [302, 131] on button "B Academic poetry is less vulgar but equally rhythmic" at bounding box center [335, 127] width 215 height 17
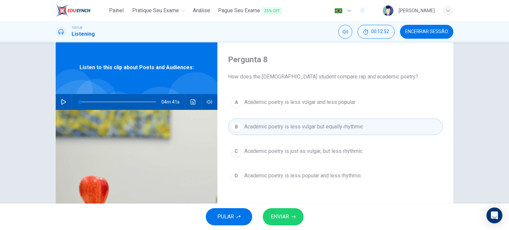
click at [280, 217] on span "ENVIAR" at bounding box center [280, 216] width 18 height 9
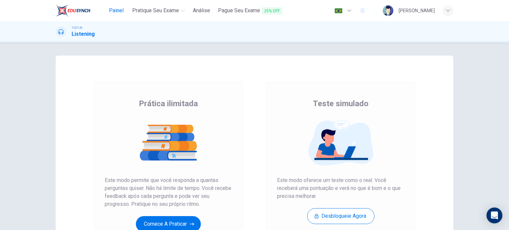
click at [115, 15] on button "Painel" at bounding box center [116, 11] width 21 height 12
